Goal: Entertainment & Leisure: Consume media (video, audio)

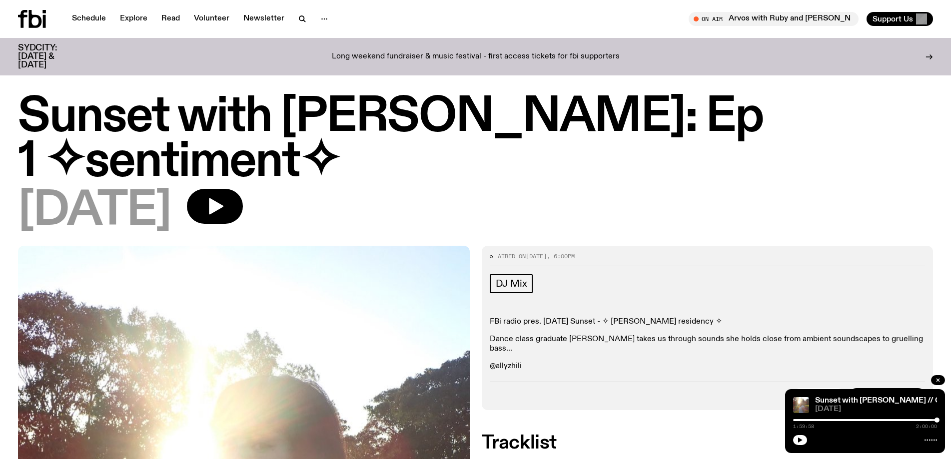
click at [897, 392] on span "More Episodes" at bounding box center [882, 395] width 54 height 7
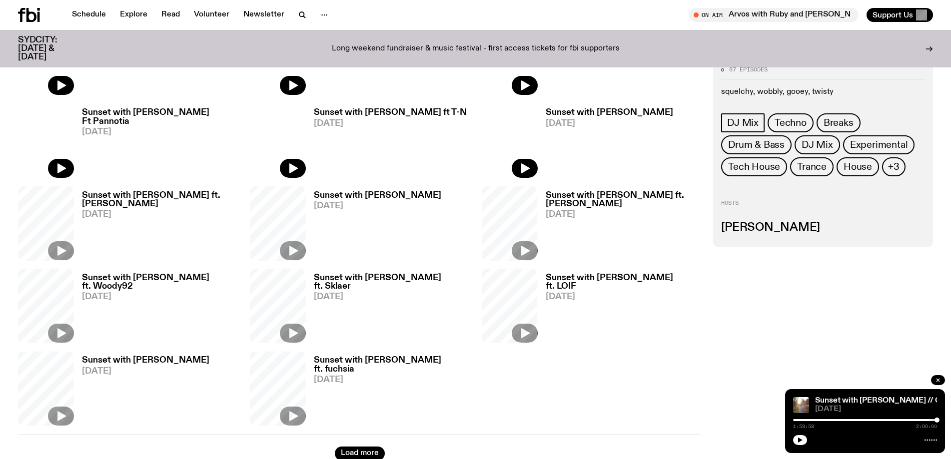
scroll to position [526, 0]
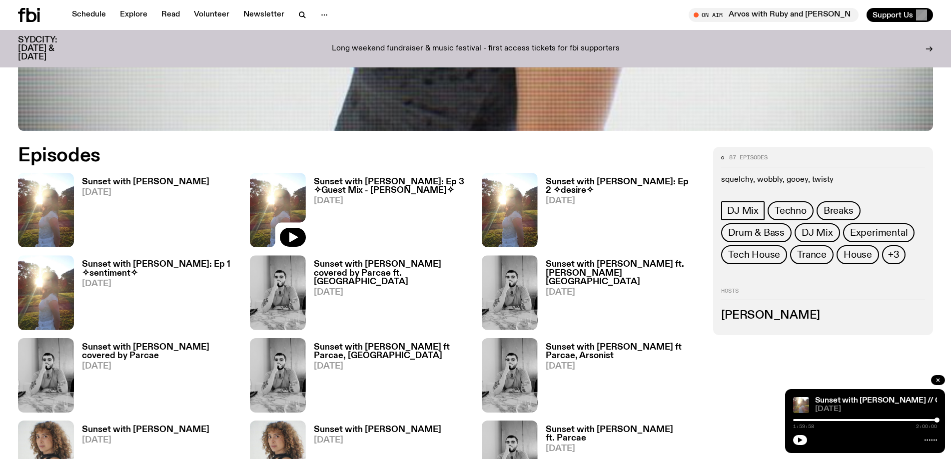
click at [174, 264] on h3 "Sunset with [PERSON_NAME]: Ep 1 ✧sentiment✧" at bounding box center [160, 268] width 156 height 17
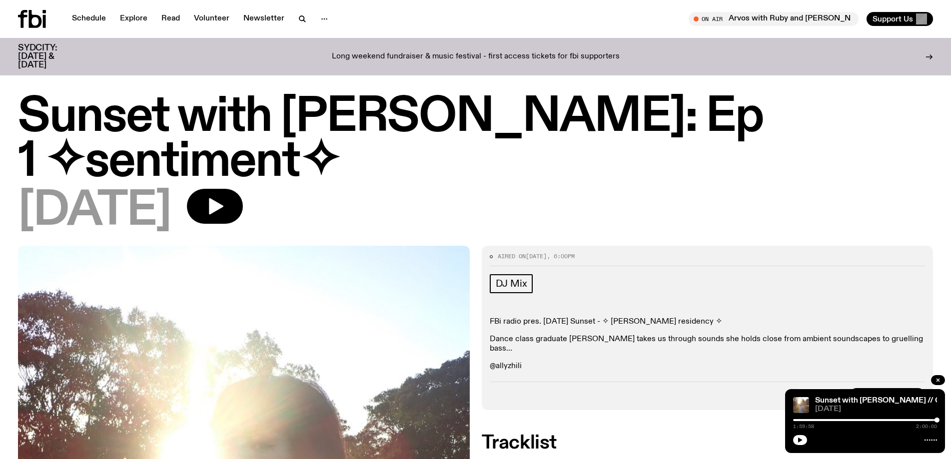
click at [512, 362] on p "@allyzhili" at bounding box center [708, 366] width 436 height 9
click at [805, 438] on button "button" at bounding box center [800, 440] width 14 height 10
click at [798, 335] on p "Dance class graduate [PERSON_NAME] takes us through sounds she holds close from…" at bounding box center [708, 344] width 436 height 19
click at [223, 198] on icon "button" at bounding box center [216, 206] width 14 height 16
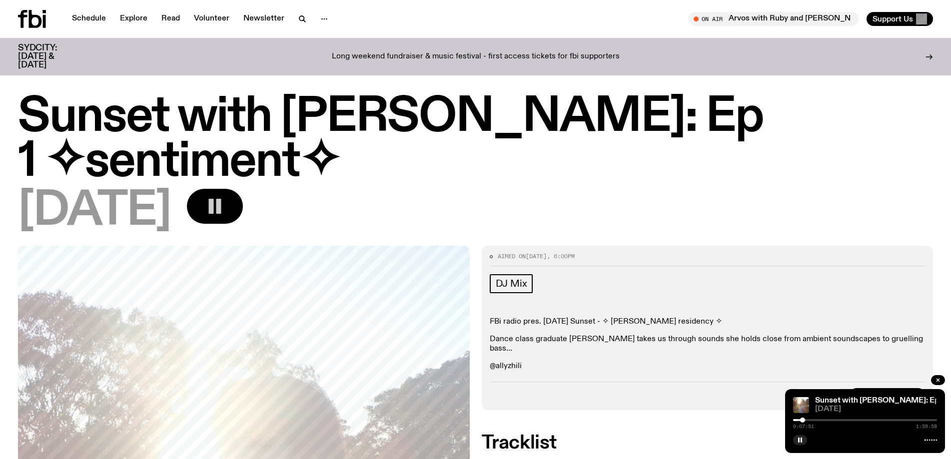
click at [836, 420] on div at bounding box center [865, 420] width 144 height 2
click at [828, 421] on div at bounding box center [764, 420] width 144 height 2
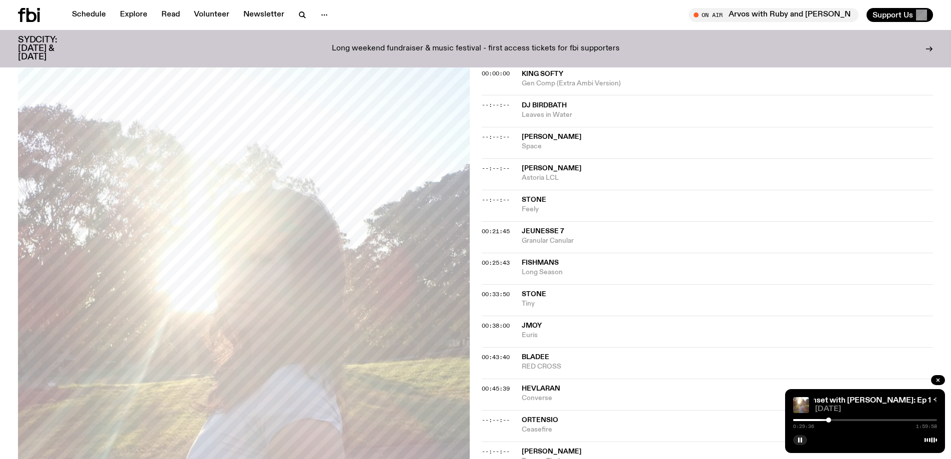
scroll to position [392, 0]
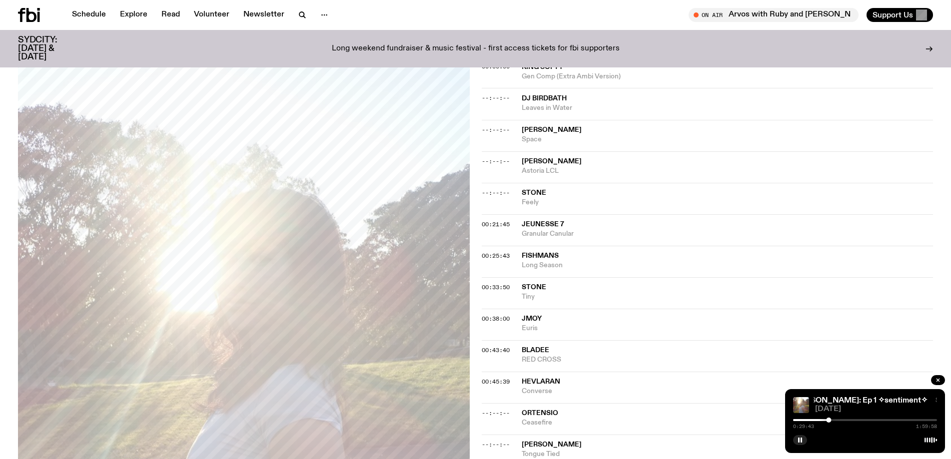
click at [838, 420] on div at bounding box center [865, 420] width 144 height 2
click at [848, 420] on div at bounding box center [865, 420] width 144 height 2
click at [842, 421] on div at bounding box center [776, 420] width 144 height 2
click at [844, 421] on div at bounding box center [865, 420] width 144 height 2
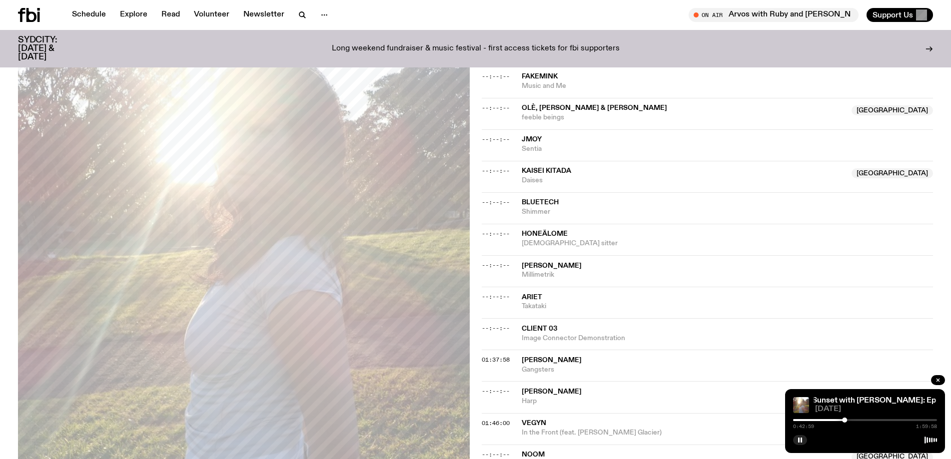
scroll to position [925, 0]
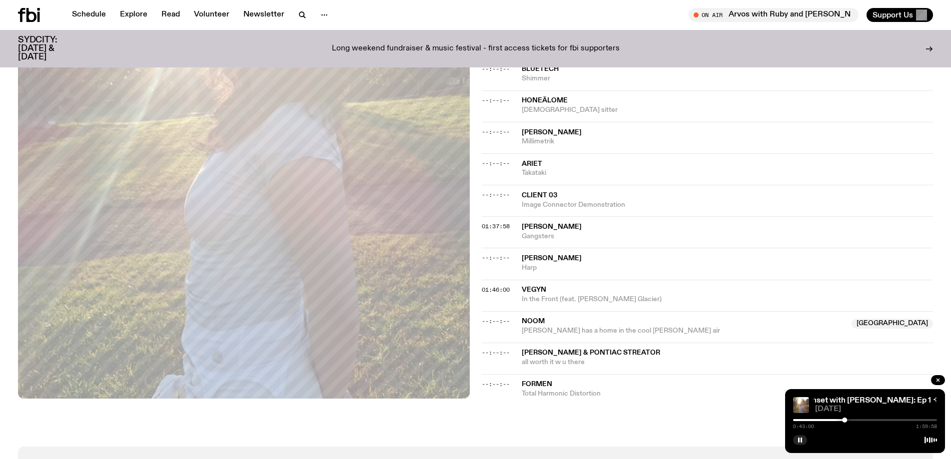
click at [870, 419] on div "0:43:00 1:59:58" at bounding box center [865, 423] width 144 height 12
click at [873, 421] on div "0:43:01 1:59:58" at bounding box center [865, 423] width 144 height 12
click at [870, 420] on div at bounding box center [865, 420] width 144 height 2
click at [881, 420] on div at bounding box center [865, 420] width 144 height 2
click at [903, 422] on div "1:15:00 1:59:58" at bounding box center [865, 423] width 144 height 12
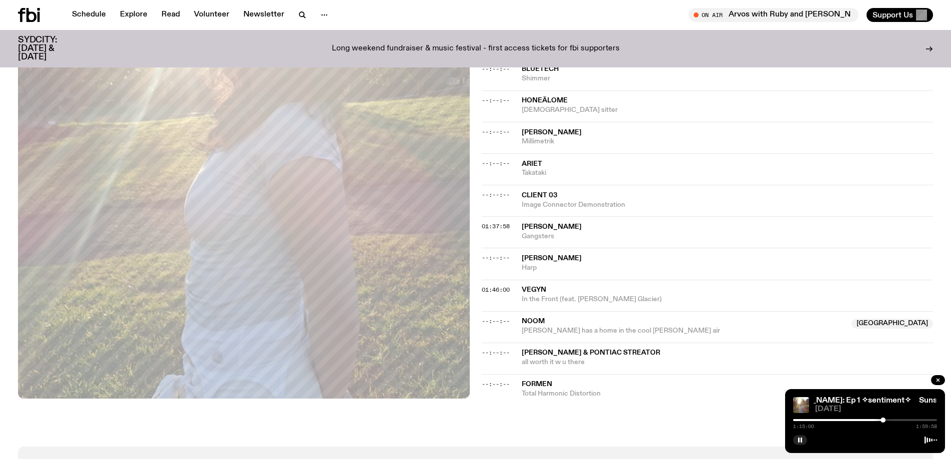
click at [900, 420] on div at bounding box center [865, 420] width 144 height 2
